Goal: Task Accomplishment & Management: Manage account settings

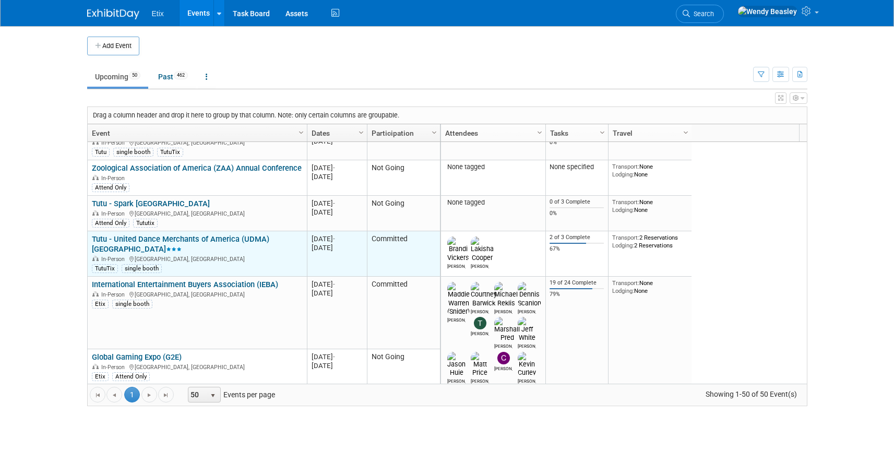
scroll to position [125, 0]
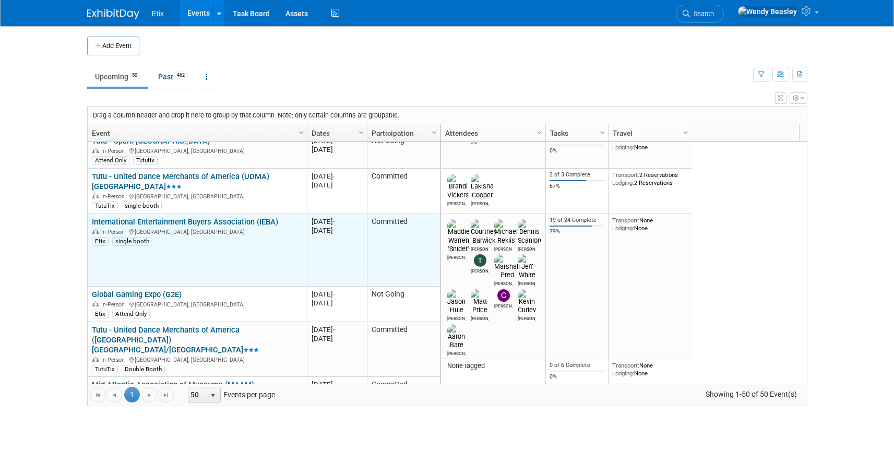
click at [197, 221] on link "International Entertainment Buyers Association (IEBA)" at bounding box center [185, 221] width 186 height 9
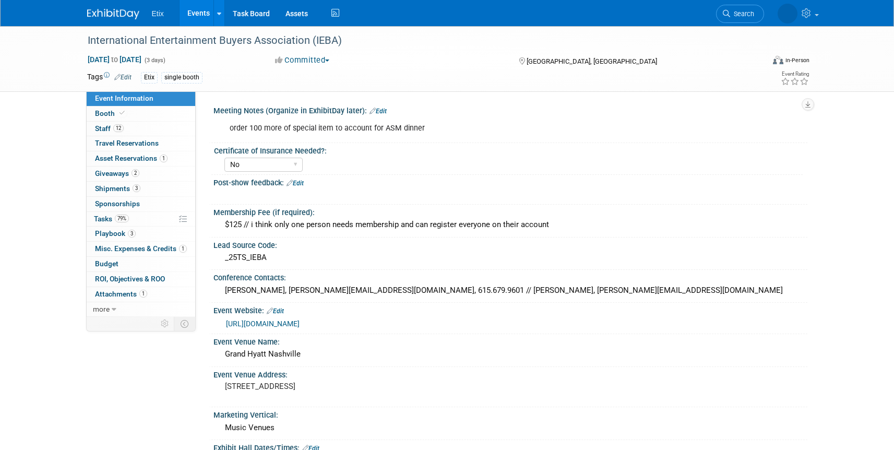
select select "No"
click at [106, 112] on span "Booth" at bounding box center [111, 113] width 32 height 8
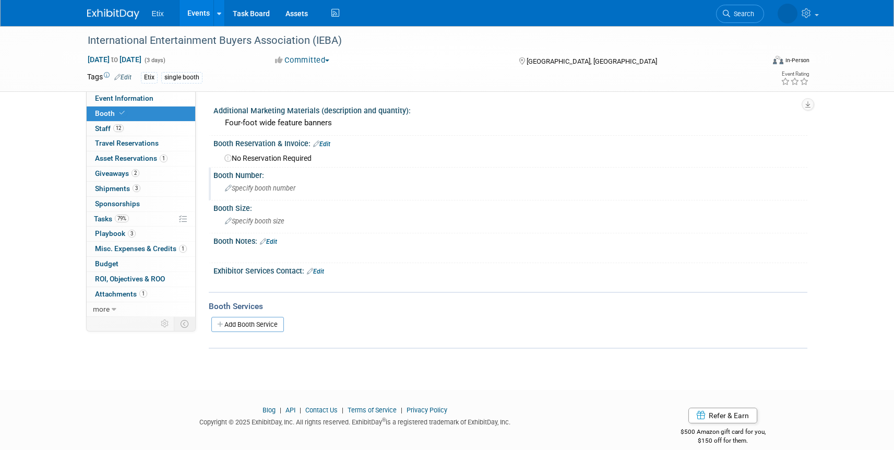
click at [247, 187] on span "Specify booth number" at bounding box center [260, 188] width 70 height 8
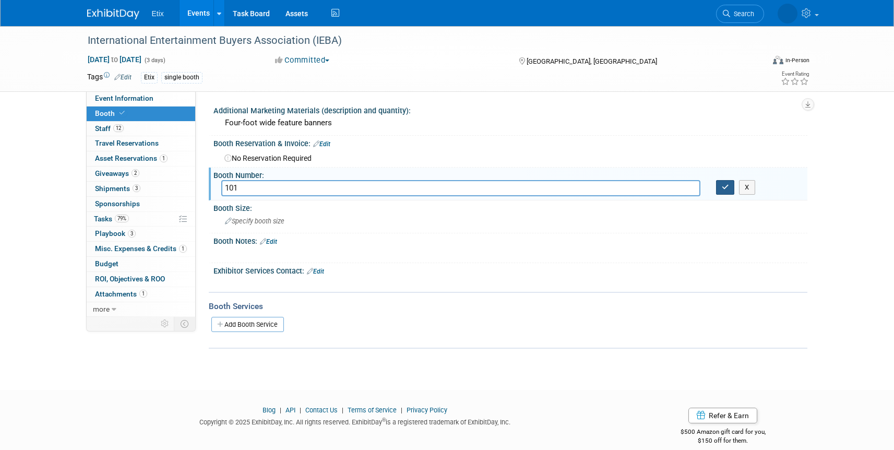
type input "101"
click at [722, 184] on icon "button" at bounding box center [725, 187] width 7 height 7
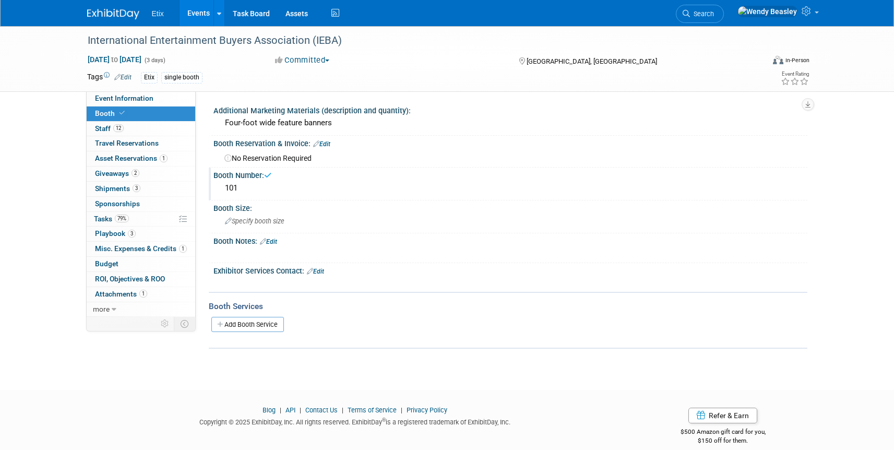
click at [327, 145] on link "Edit" at bounding box center [321, 143] width 17 height 7
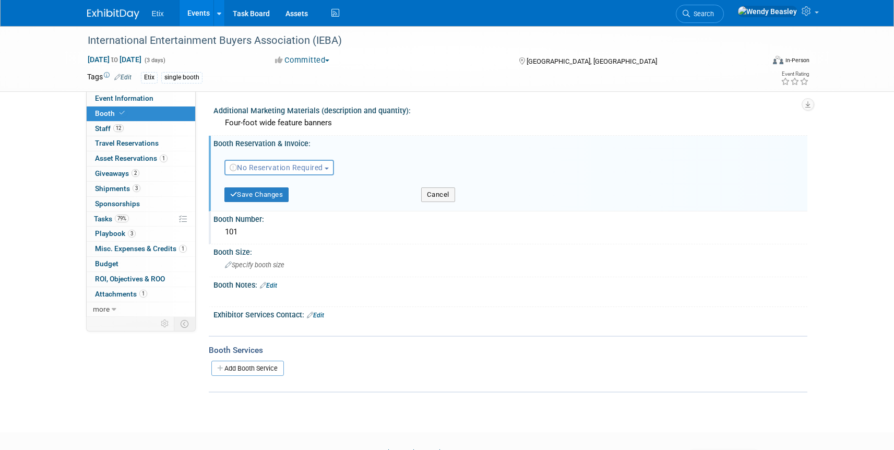
click at [306, 160] on button "No Reservation Required" at bounding box center [279, 168] width 110 height 16
click at [318, 200] on link "Reserved" at bounding box center [281, 200] width 112 height 15
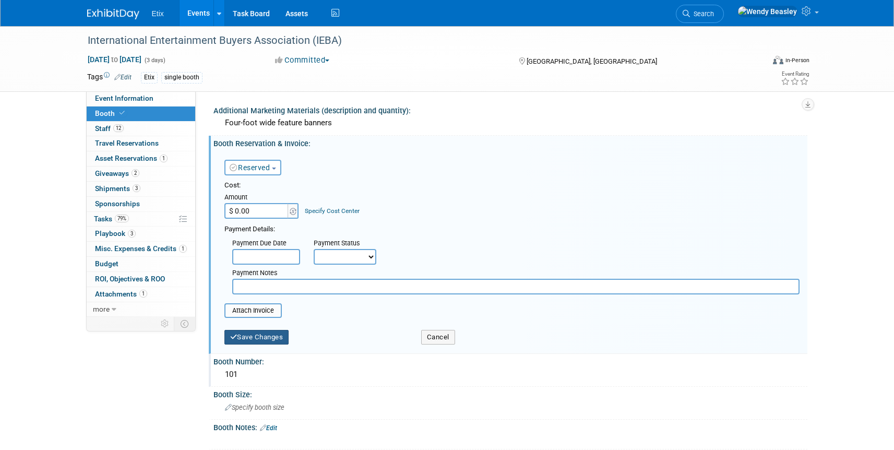
click at [274, 337] on button "Save Changes" at bounding box center [256, 337] width 65 height 15
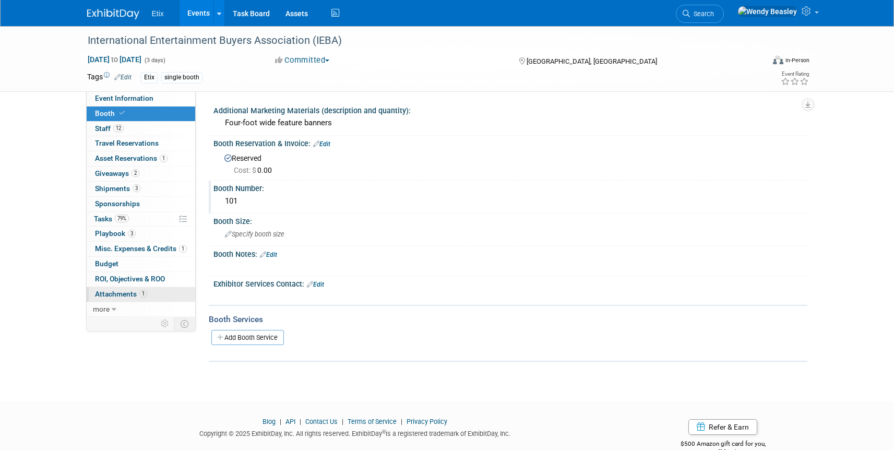
click at [115, 294] on span "Attachments 1" at bounding box center [121, 294] width 52 height 8
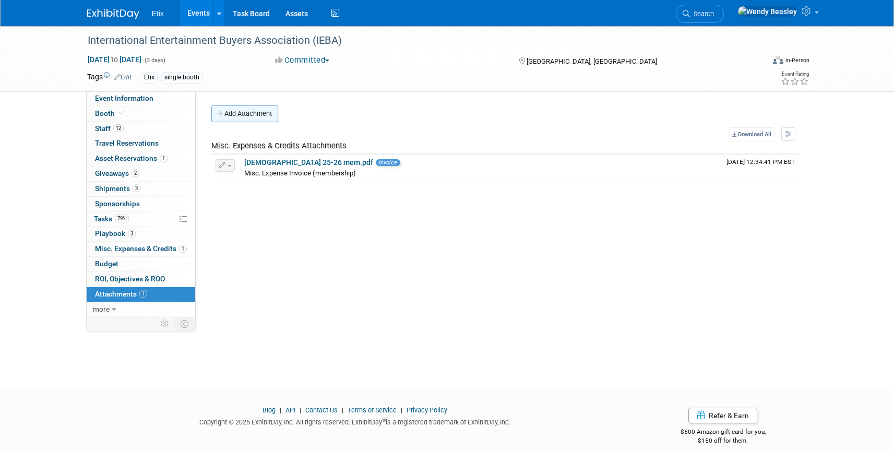
click at [236, 112] on button "Add Attachment" at bounding box center [244, 113] width 67 height 17
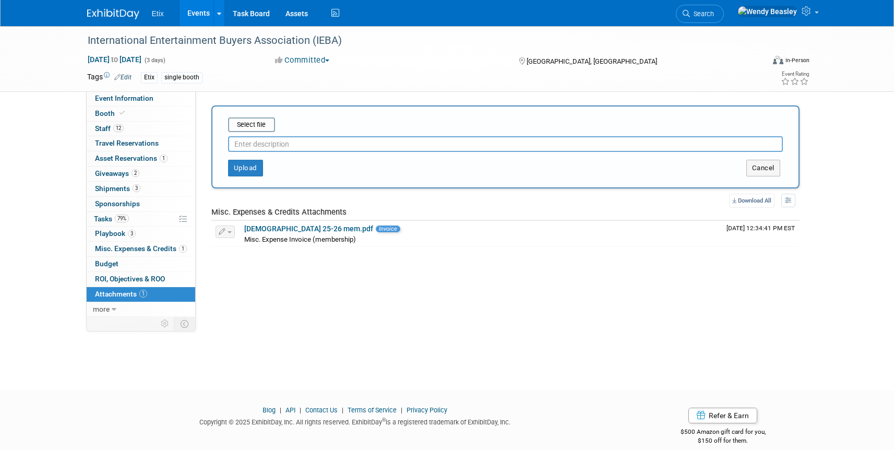
click at [267, 144] on input "text" at bounding box center [505, 144] width 555 height 16
type input "Agents Ally Map.pdf"
click at [259, 125] on input "file" at bounding box center [212, 124] width 124 height 13
type input "C:\fakepath\Agents Alley Map.pdf"
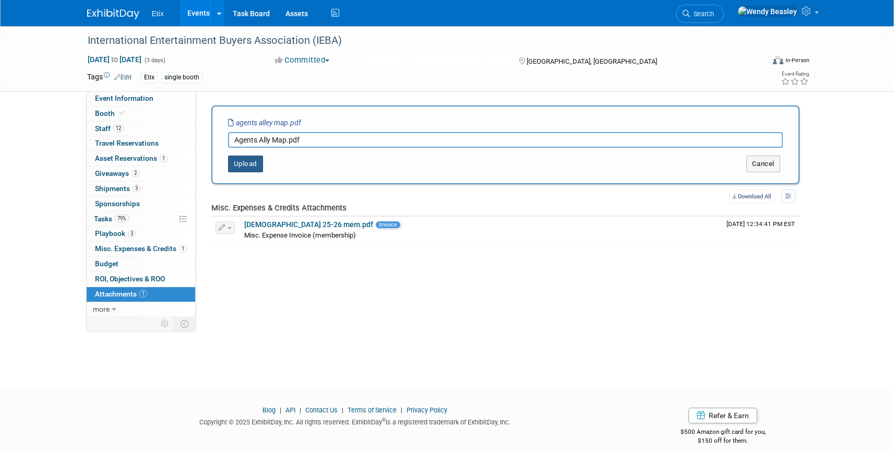
click at [251, 167] on button "Upload" at bounding box center [245, 163] width 35 height 17
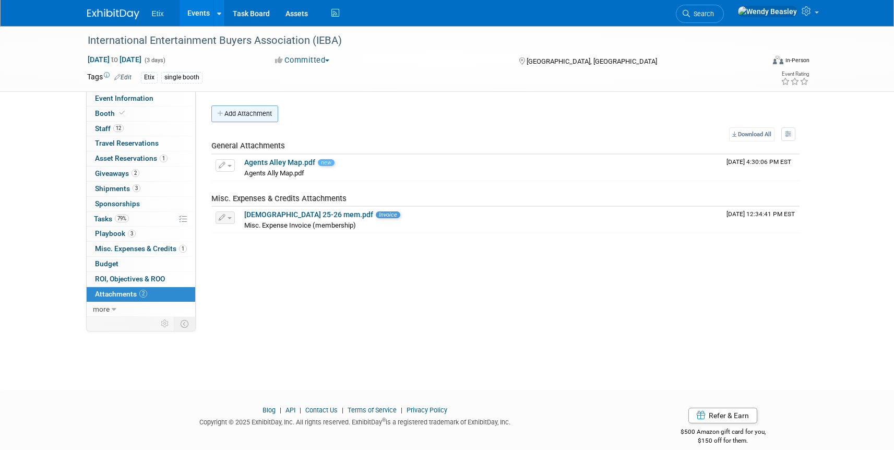
click at [243, 115] on button "Add Attachment" at bounding box center [244, 113] width 67 height 17
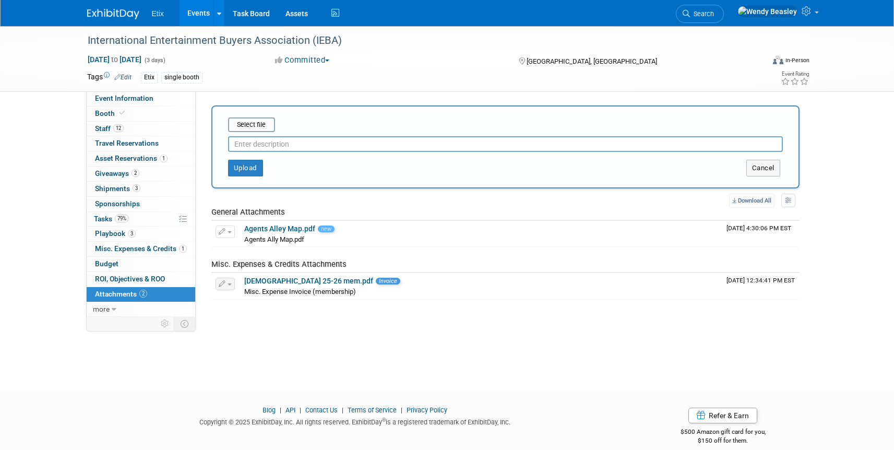
drag, startPoint x: 292, startPoint y: 146, endPoint x: 285, endPoint y: 140, distance: 8.9
click at [292, 146] on input "text" at bounding box center [505, 144] width 555 height 16
type input "Agents Alley Vendor List"
click at [253, 123] on input "file" at bounding box center [212, 124] width 124 height 13
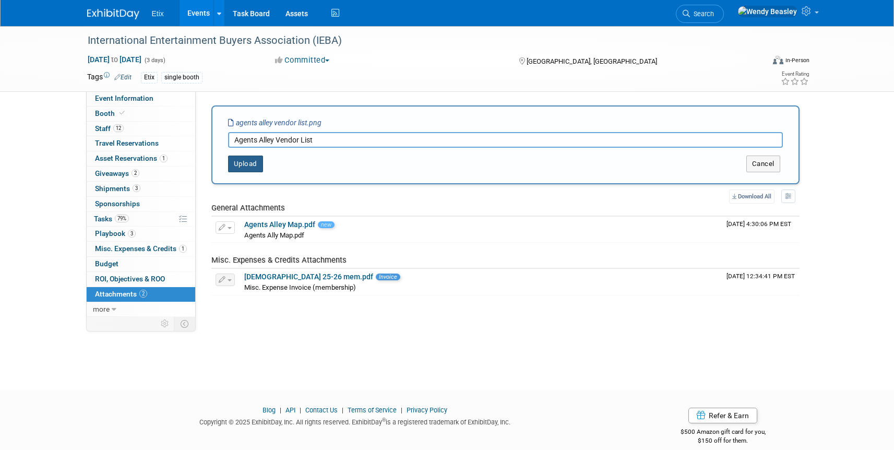
click at [250, 167] on button "Upload" at bounding box center [245, 163] width 35 height 17
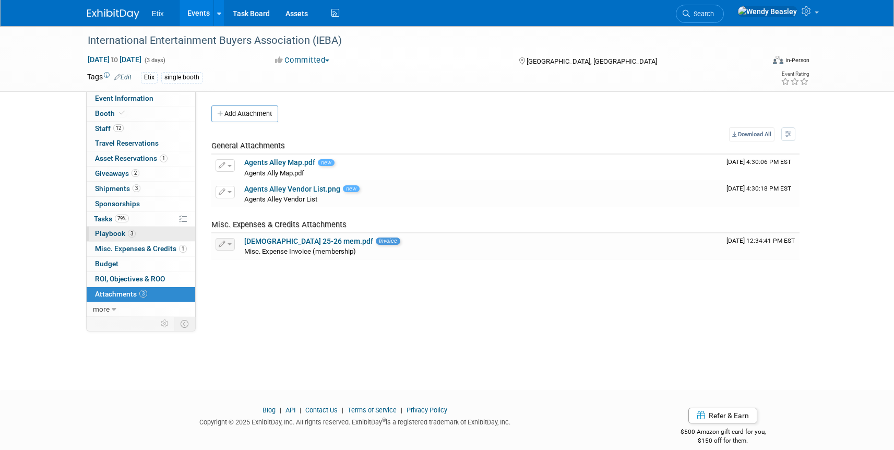
click at [123, 229] on span "Playbook 3" at bounding box center [115, 233] width 41 height 8
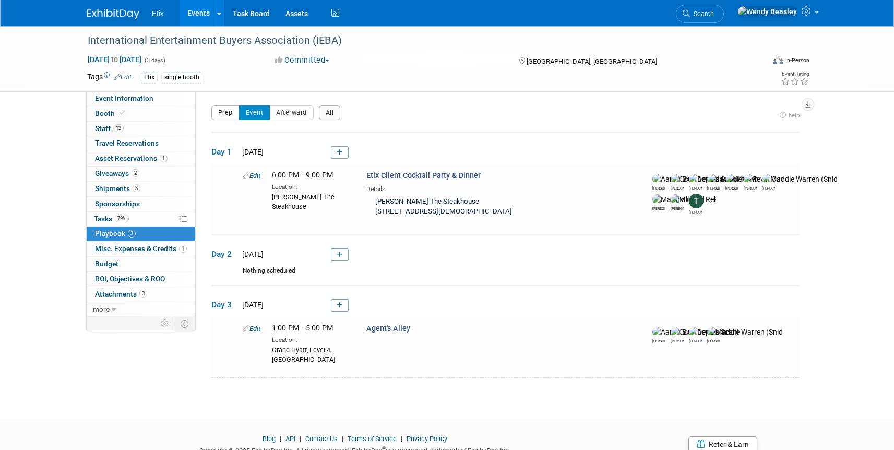
click at [228, 111] on button "Prep" at bounding box center [225, 112] width 28 height 15
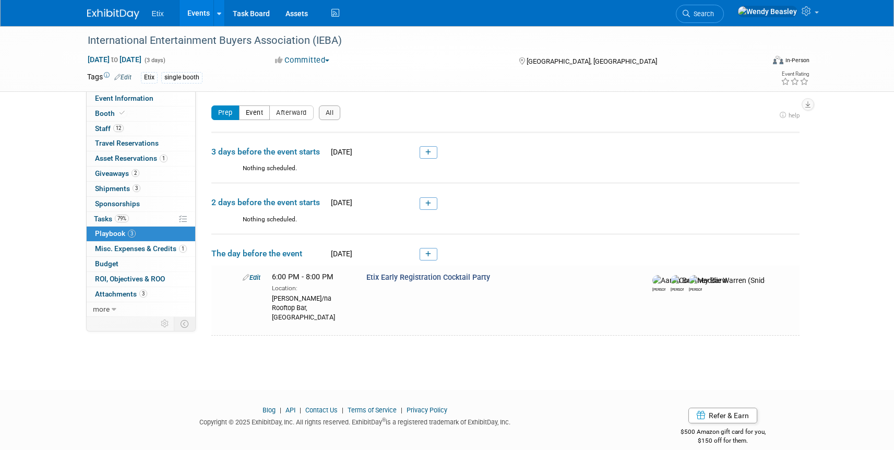
click at [246, 111] on button "Event" at bounding box center [254, 112] width 31 height 15
